Goal: Book appointment/travel/reservation

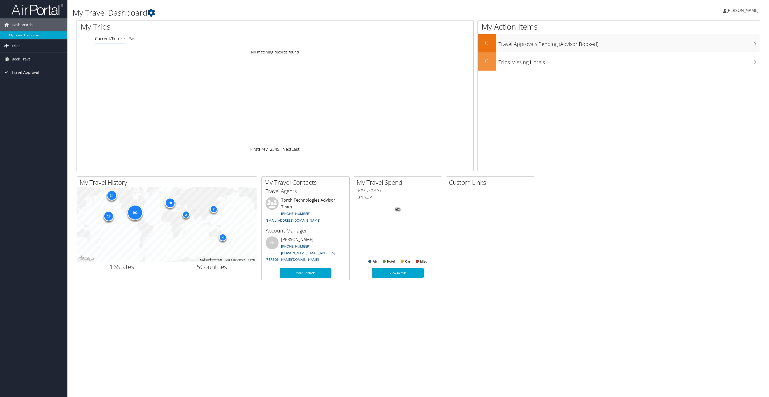
click at [22, 71] on span "Travel Approval" at bounding box center [25, 72] width 27 height 13
click at [21, 59] on span "Book Travel" at bounding box center [22, 59] width 20 height 13
click at [25, 79] on link "Approval Request (Beta)" at bounding box center [33, 77] width 67 height 8
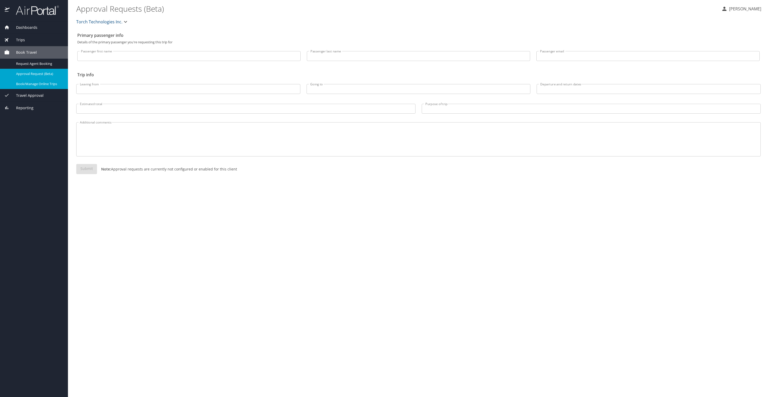
click at [36, 85] on span "Book/Manage Online Trips" at bounding box center [39, 83] width 46 height 5
